Goal: Task Accomplishment & Management: Use online tool/utility

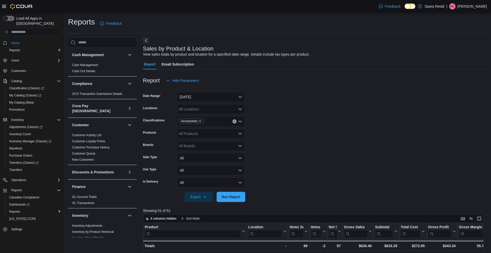
scroll to position [168, 0]
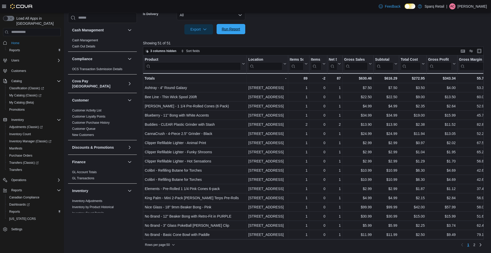
click at [232, 32] on span "Run Report" at bounding box center [230, 29] width 22 height 10
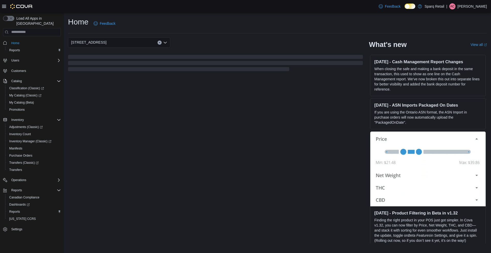
scroll to position [42, 0]
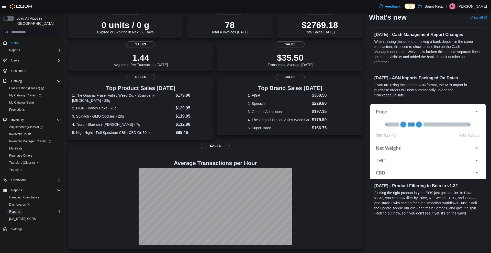
click at [17, 210] on span "Reports" at bounding box center [14, 212] width 11 height 4
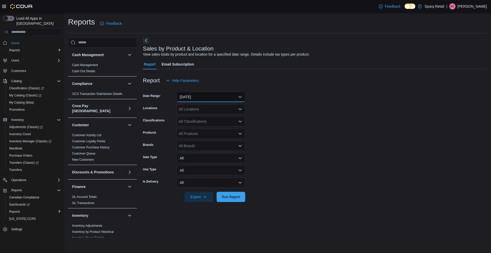
click at [203, 95] on button "Yesterday" at bounding box center [211, 97] width 68 height 10
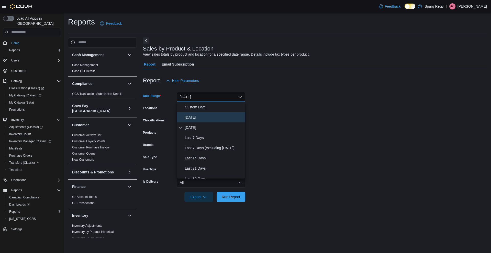
click at [197, 117] on span "Today" at bounding box center [214, 117] width 58 height 6
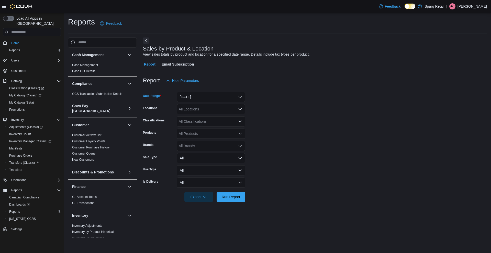
click at [197, 122] on div "All Classifications" at bounding box center [211, 121] width 68 height 10
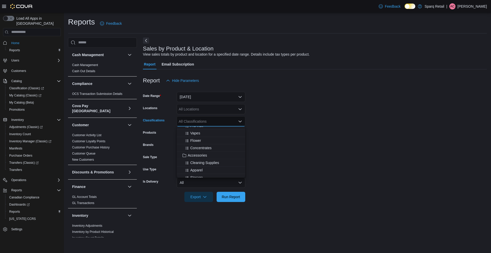
scroll to position [71, 0]
click at [197, 157] on span "Accessories" at bounding box center [197, 155] width 19 height 5
click at [290, 163] on form "Date Range Today Locations All Locations Classifications Accessories Combo box.…" at bounding box center [315, 144] width 344 height 116
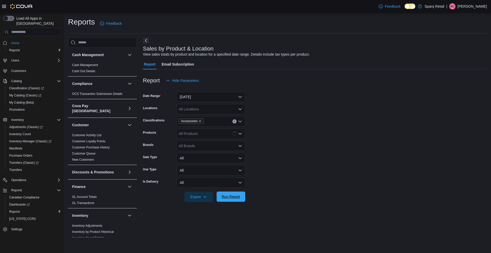
click at [232, 196] on span "Run Report" at bounding box center [230, 196] width 18 height 5
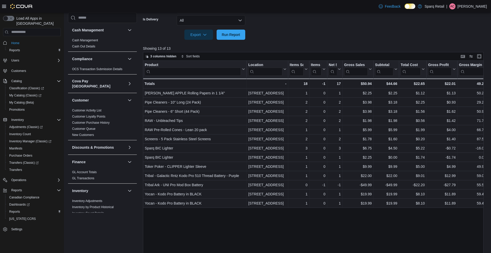
scroll to position [168, 0]
